Goal: Navigation & Orientation: Understand site structure

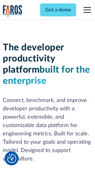
scroll to position [93, 0]
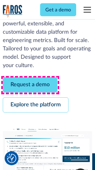
click at [30, 86] on link "Request a demo" at bounding box center [30, 85] width 55 height 15
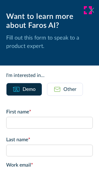
click at [89, 10] on icon at bounding box center [91, 10] width 5 height 5
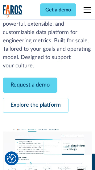
scroll to position [113, 0]
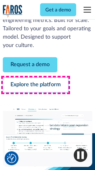
click at [36, 86] on link "Explore the platform" at bounding box center [36, 85] width 66 height 15
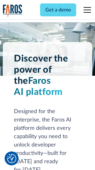
scroll to position [4724, 0]
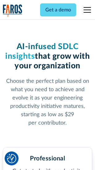
scroll to position [985, 0]
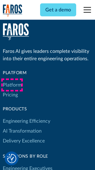
click at [12, 85] on link "Platform" at bounding box center [12, 85] width 19 height 10
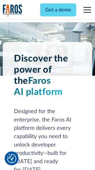
scroll to position [4923, 0]
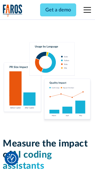
scroll to position [3872, 0]
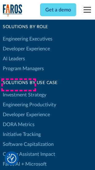
click at [19, 120] on link "DORA Metrics" at bounding box center [19, 125] width 32 height 10
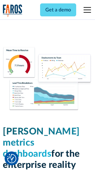
scroll to position [2747, 0]
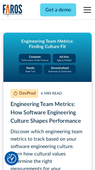
scroll to position [2823, 0]
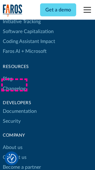
click at [14, 85] on link "Changelog" at bounding box center [14, 89] width 23 height 10
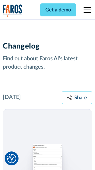
scroll to position [7603, 0]
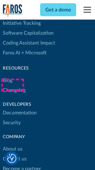
click at [12, 145] on link "About us" at bounding box center [13, 150] width 20 height 10
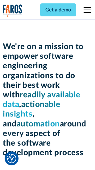
scroll to position [2146, 0]
